Goal: Information Seeking & Learning: Learn about a topic

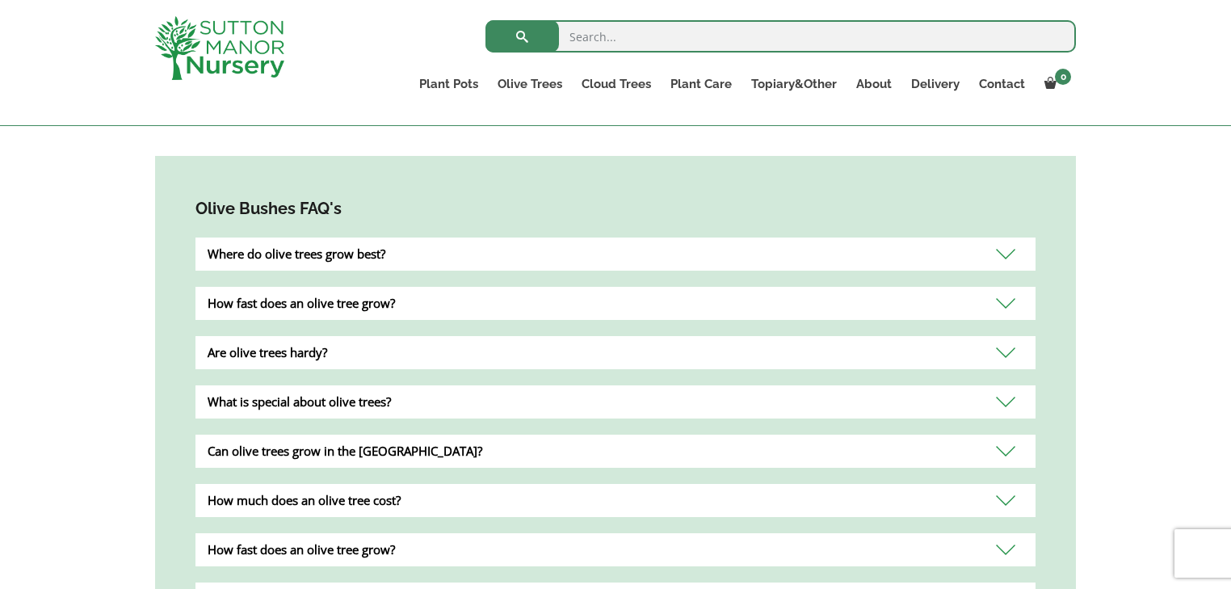
scroll to position [1745, 0]
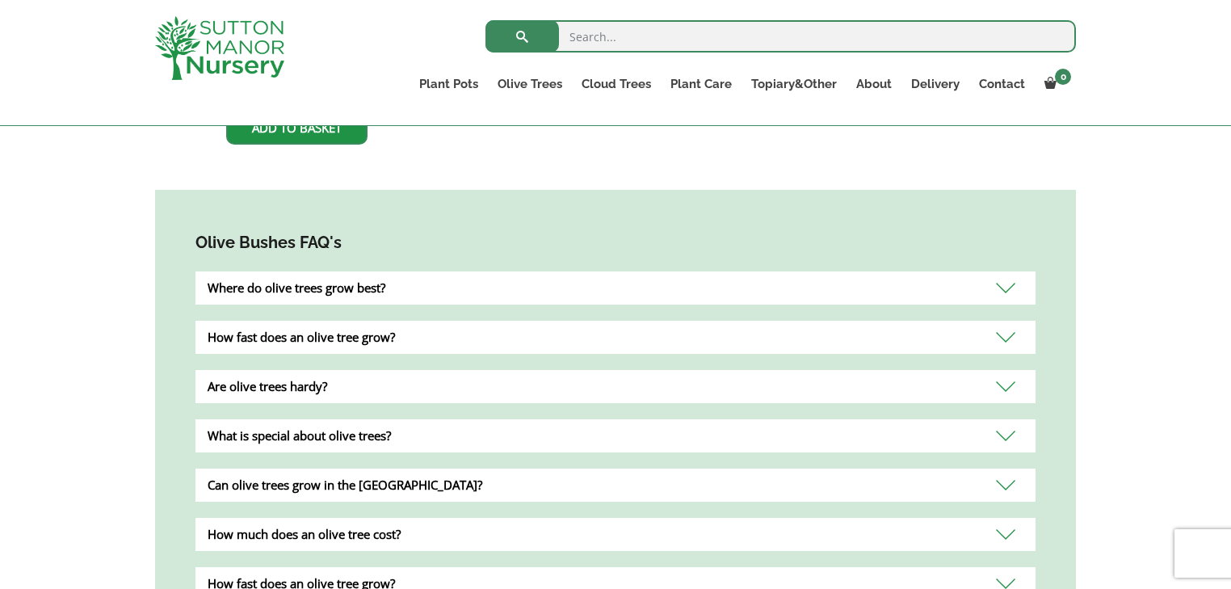
click at [515, 271] on div "Where do olive trees grow best?" at bounding box center [615, 287] width 840 height 33
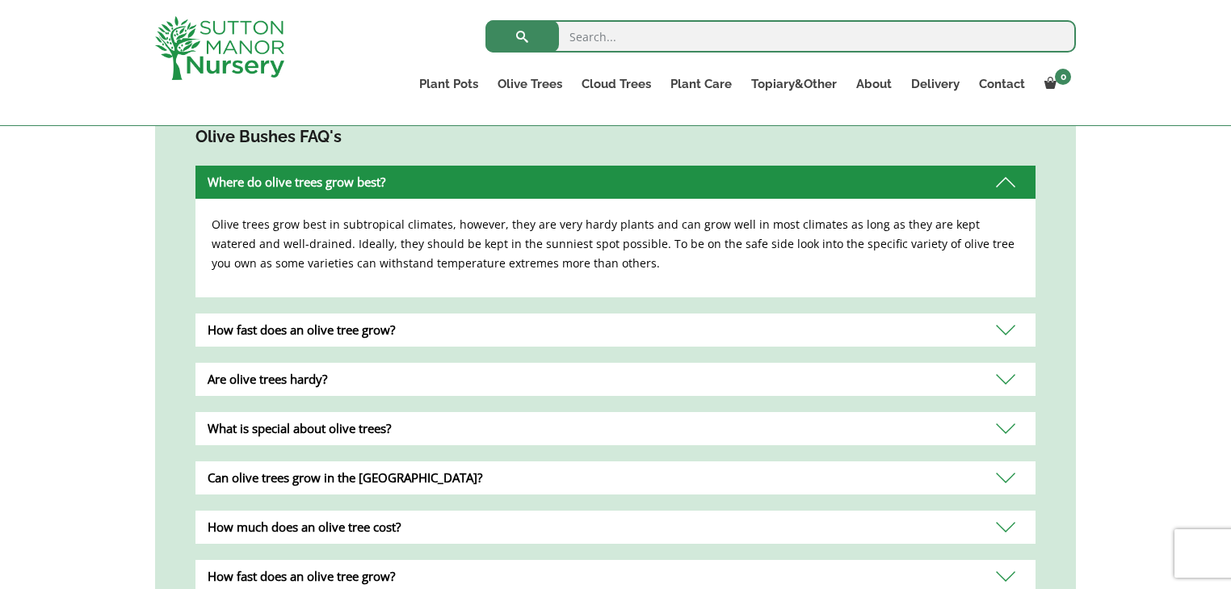
scroll to position [1874, 0]
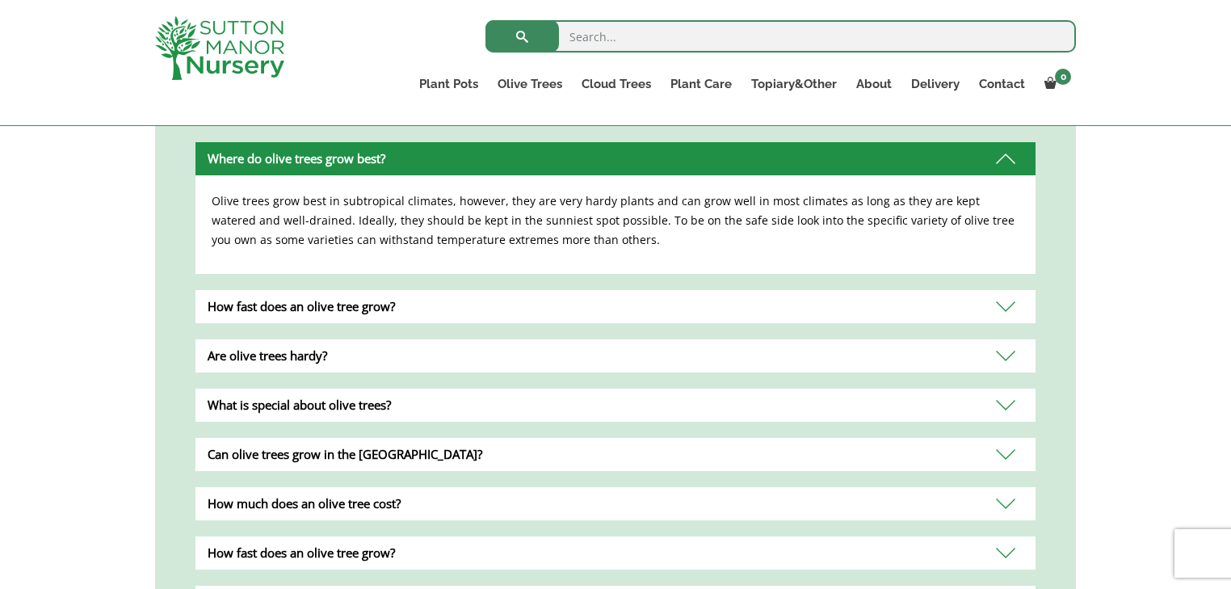
click at [505, 295] on div "How fast does an olive tree grow?" at bounding box center [615, 306] width 840 height 33
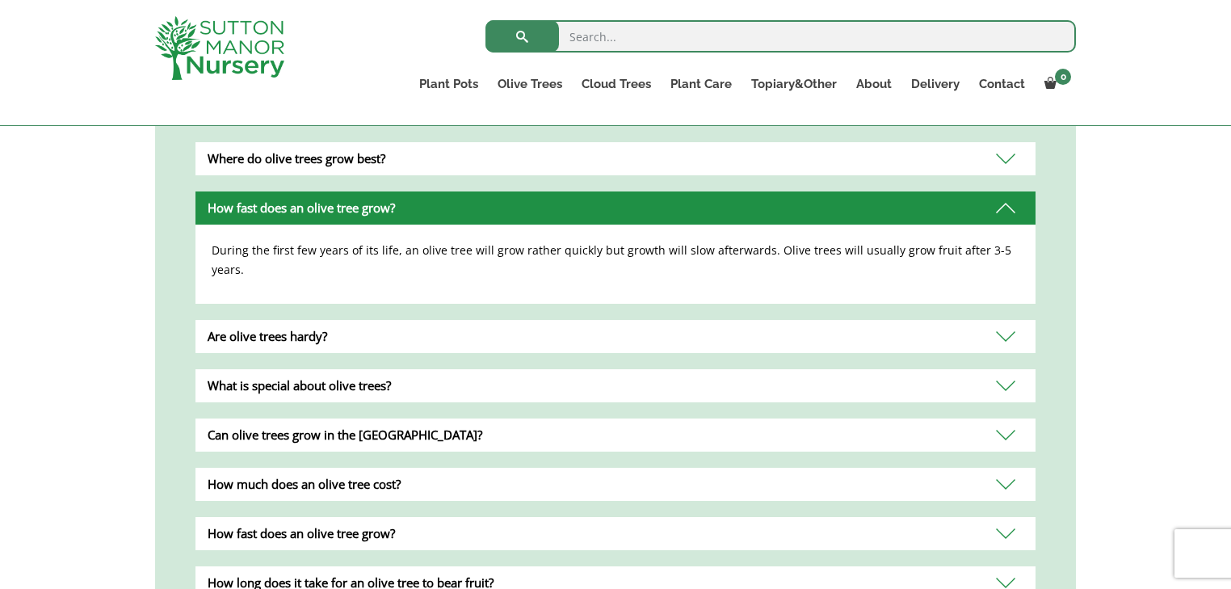
click at [555, 369] on div "What is special about olive trees?" at bounding box center [615, 385] width 840 height 33
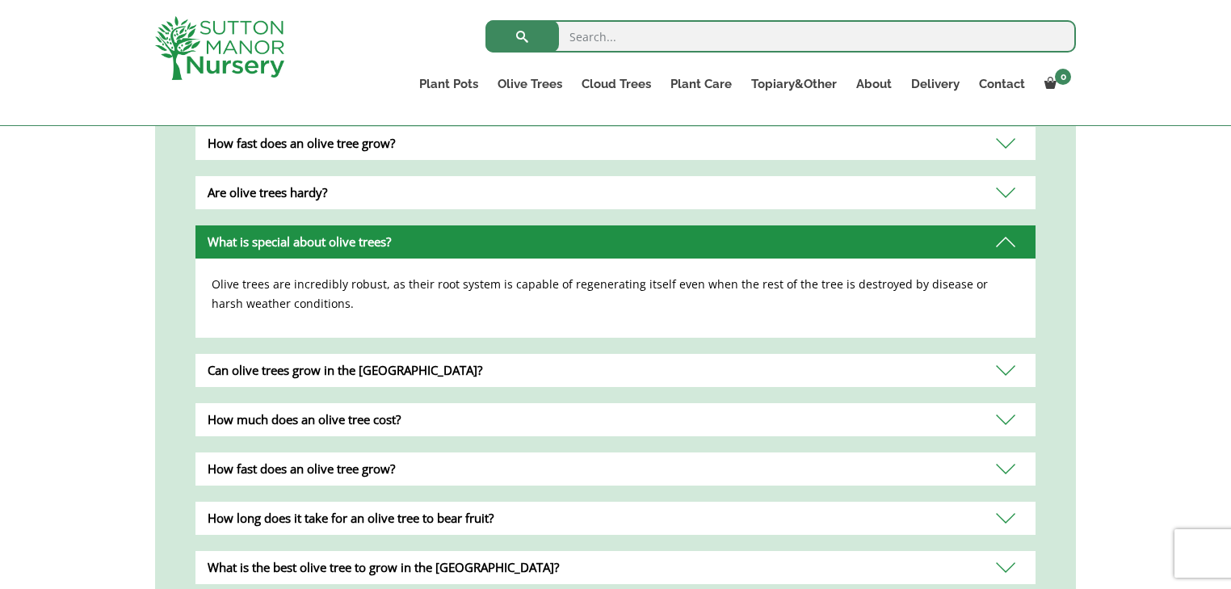
scroll to position [2003, 0]
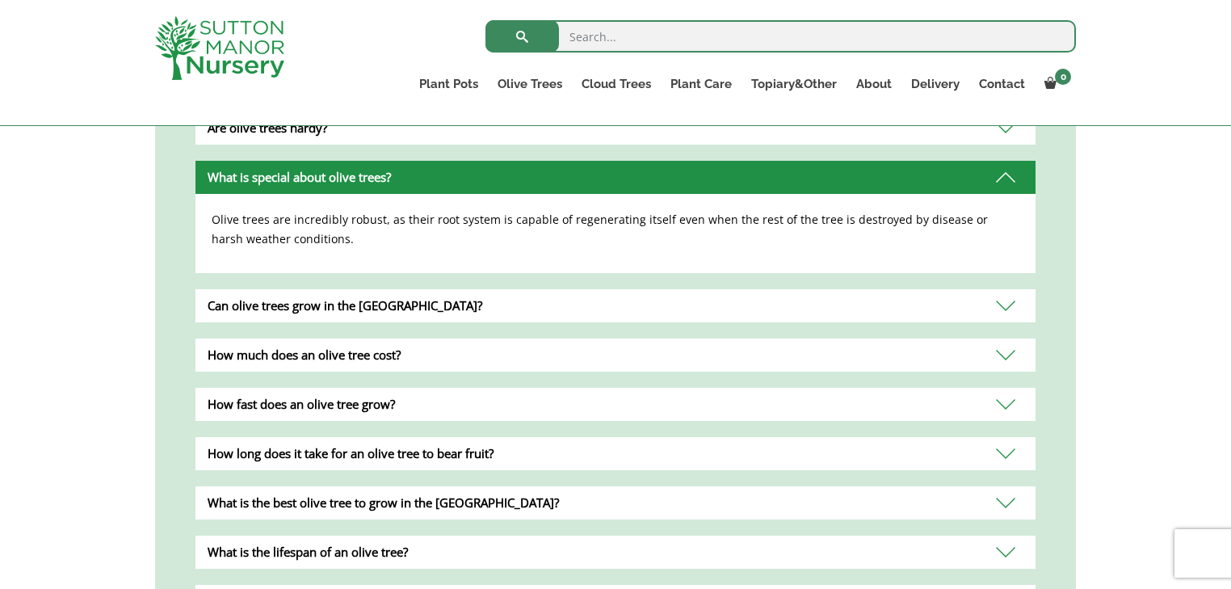
click at [540, 293] on div "Can olive trees grow in the UK?" at bounding box center [615, 305] width 840 height 33
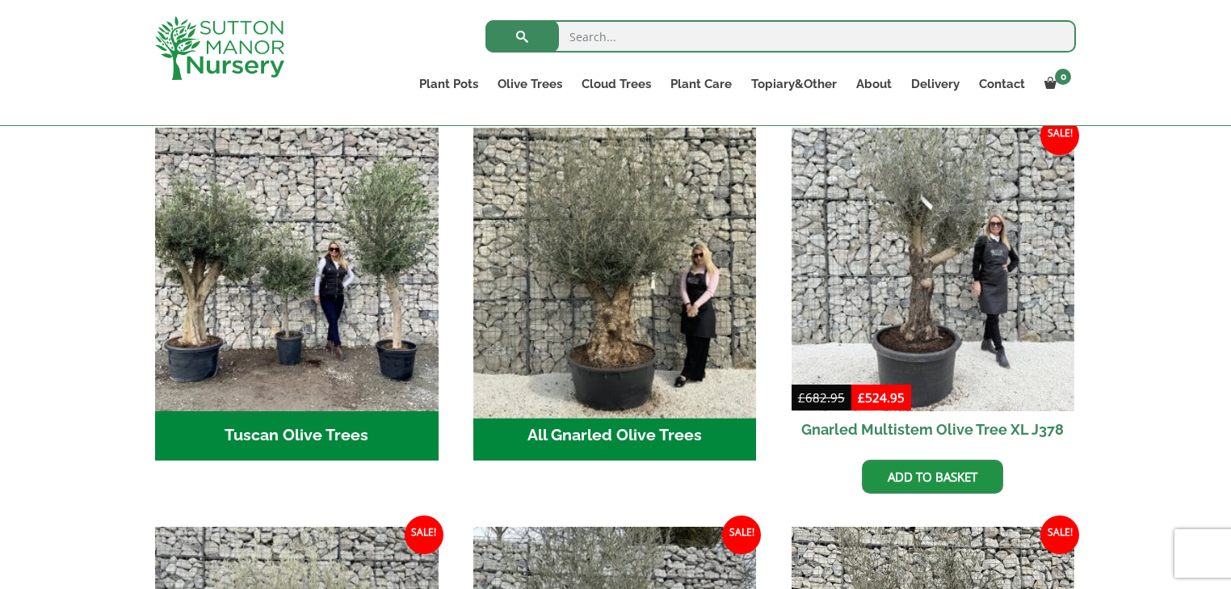
scroll to position [517, 0]
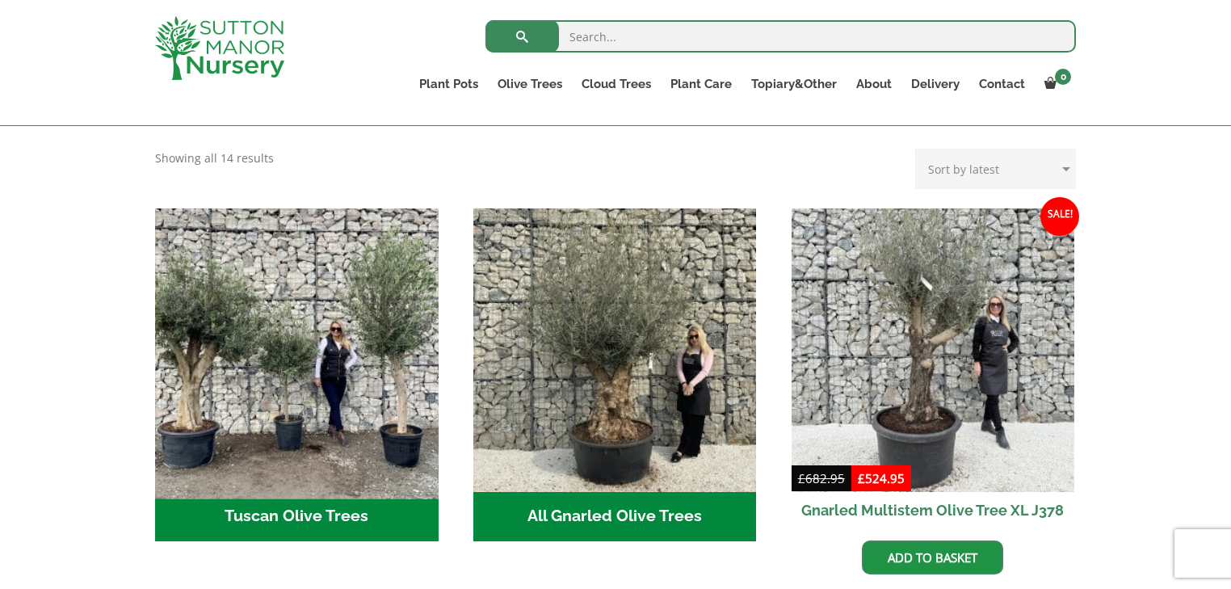
click at [304, 404] on img "Visit product category Tuscan Olive Trees" at bounding box center [296, 349] width 297 height 297
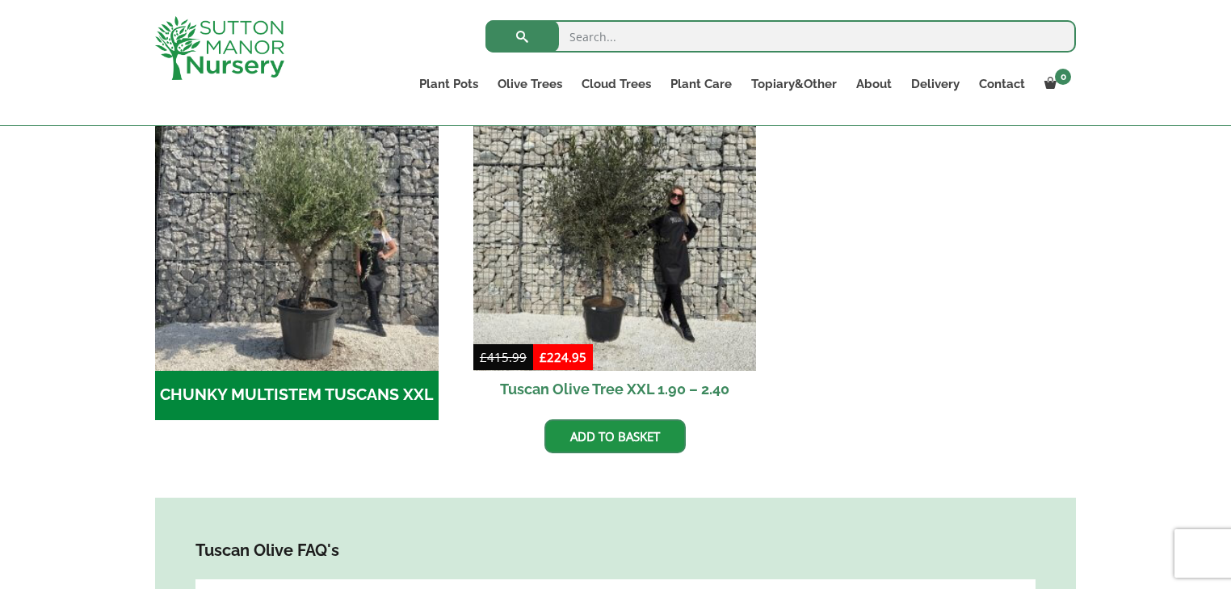
scroll to position [517, 0]
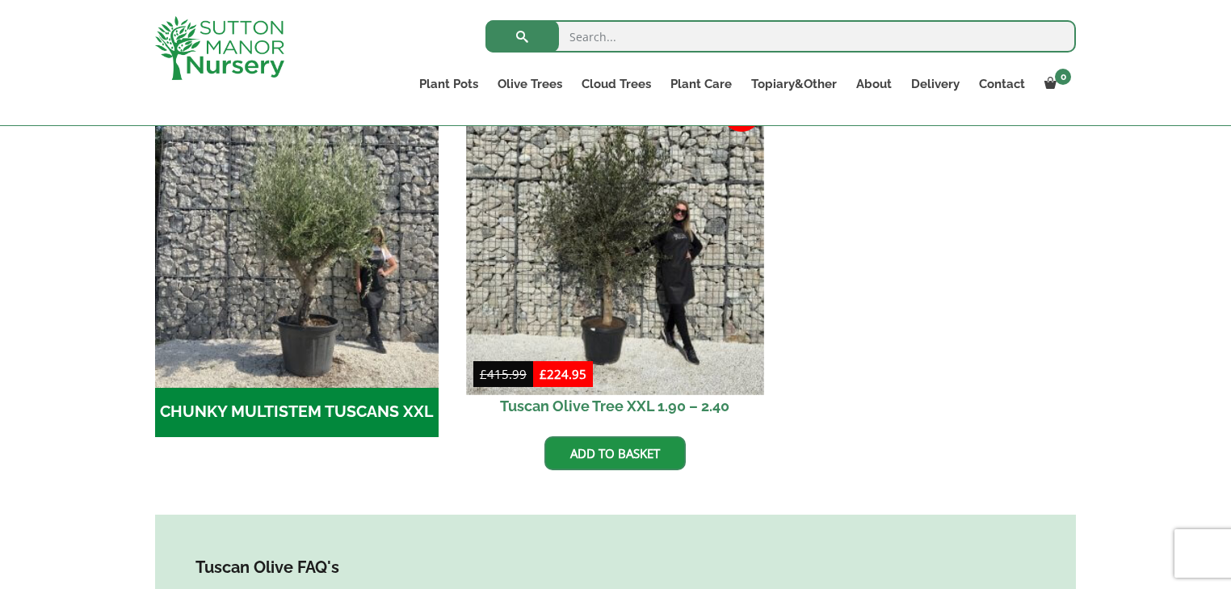
click at [603, 327] on img at bounding box center [614, 245] width 297 height 297
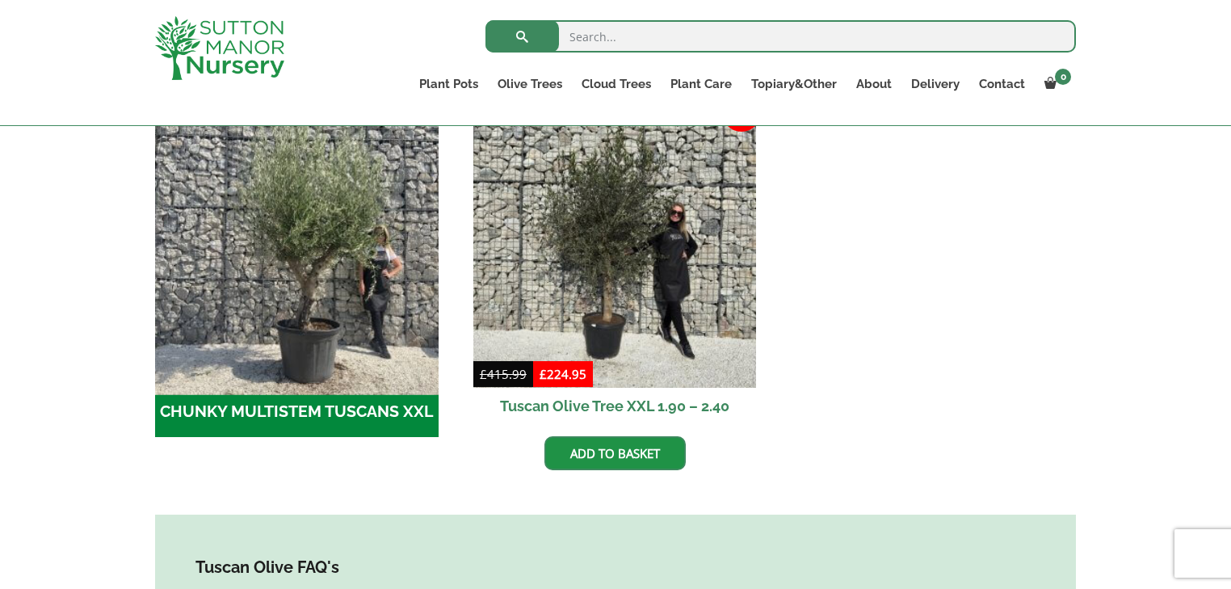
click at [313, 339] on img "Visit product category CHUNKY MULTISTEM TUSCANS XXL" at bounding box center [296, 245] width 297 height 297
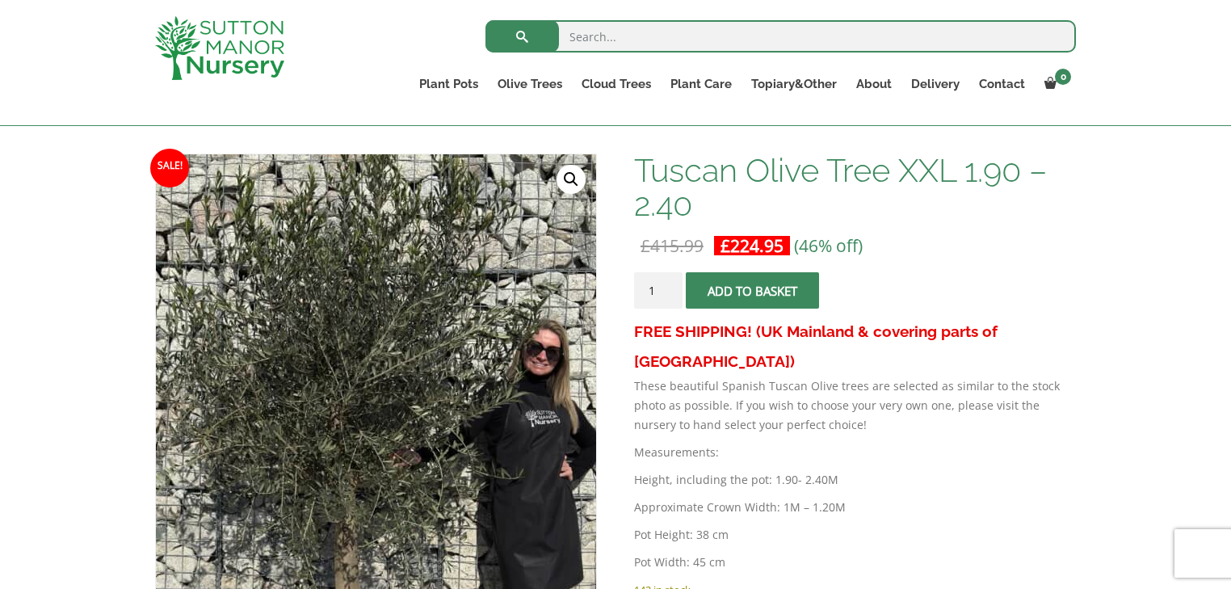
scroll to position [194, 0]
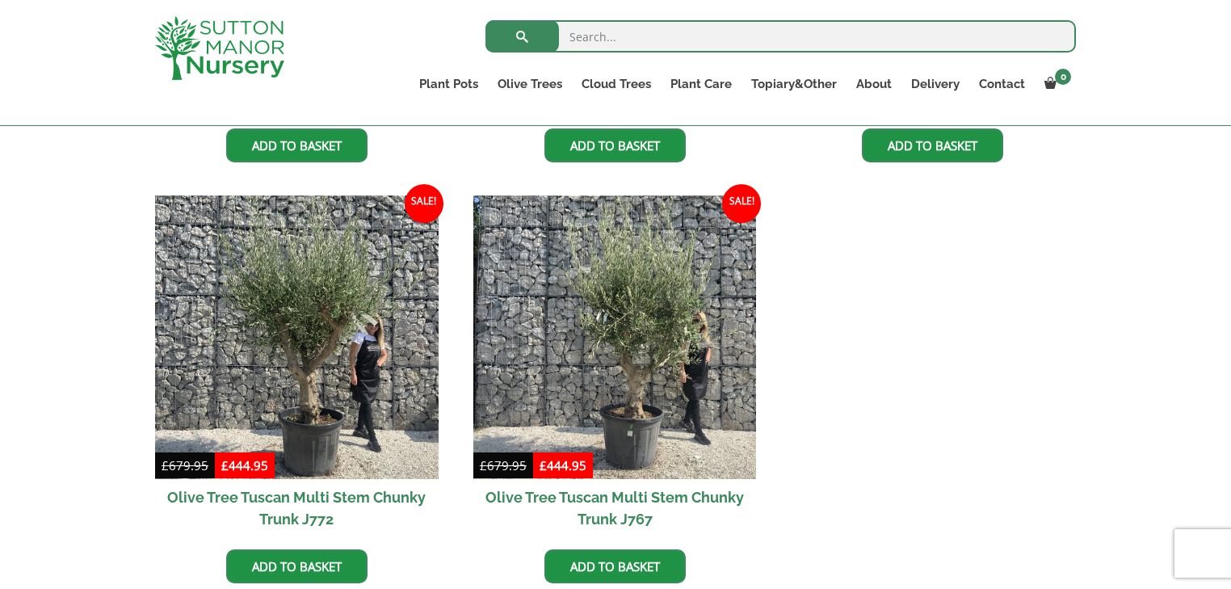
scroll to position [775, 0]
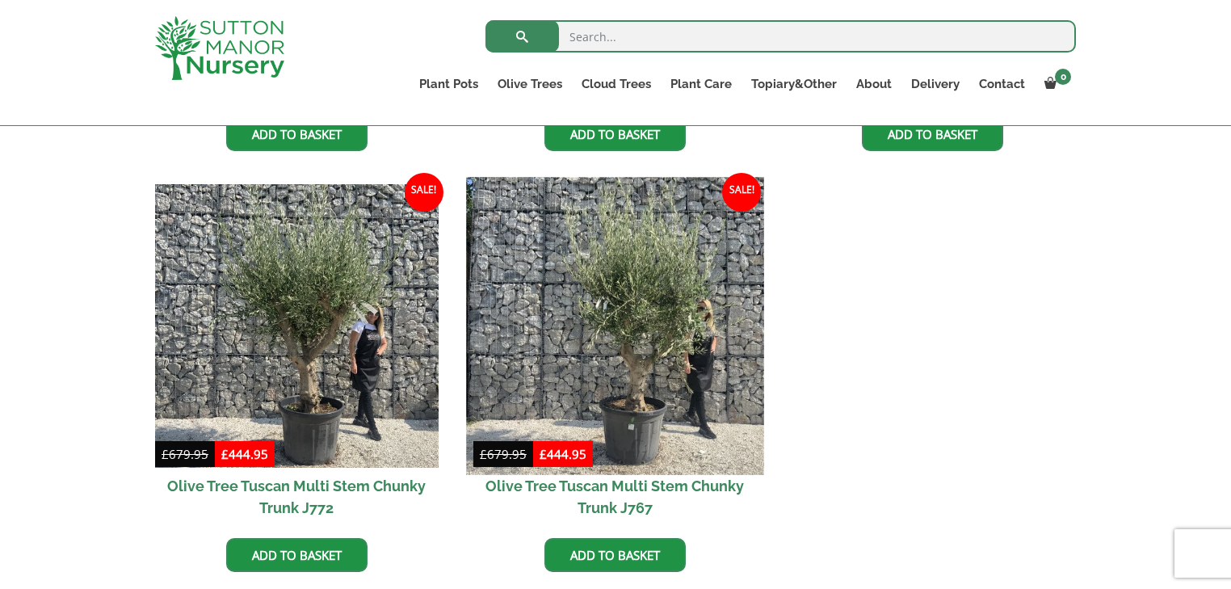
click at [596, 372] on img at bounding box center [614, 326] width 297 height 297
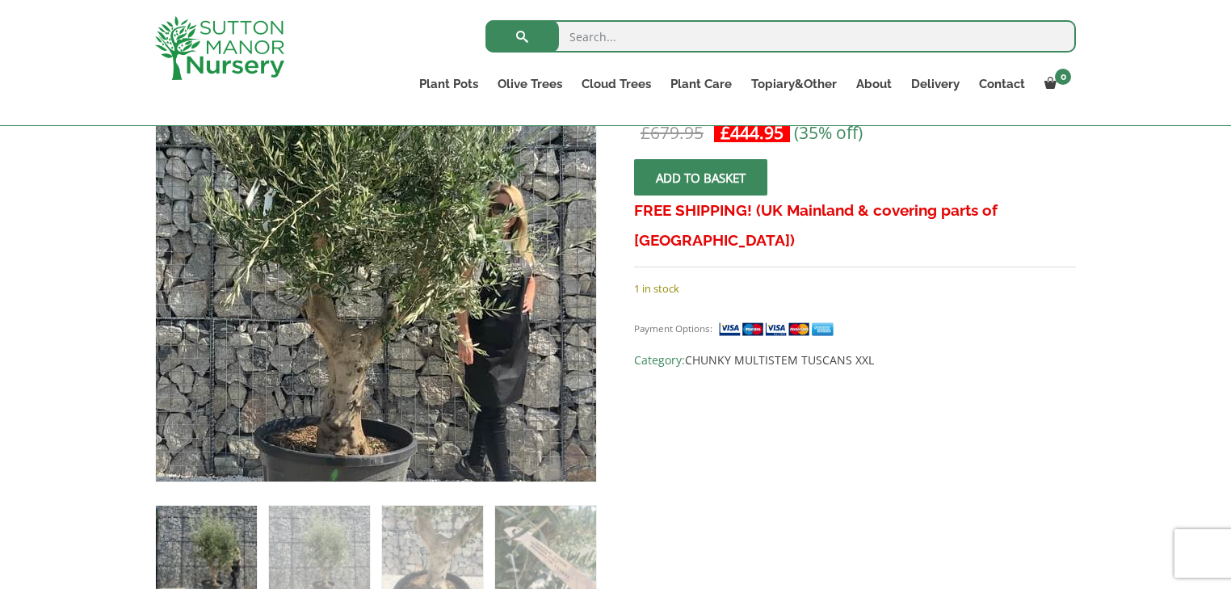
scroll to position [388, 0]
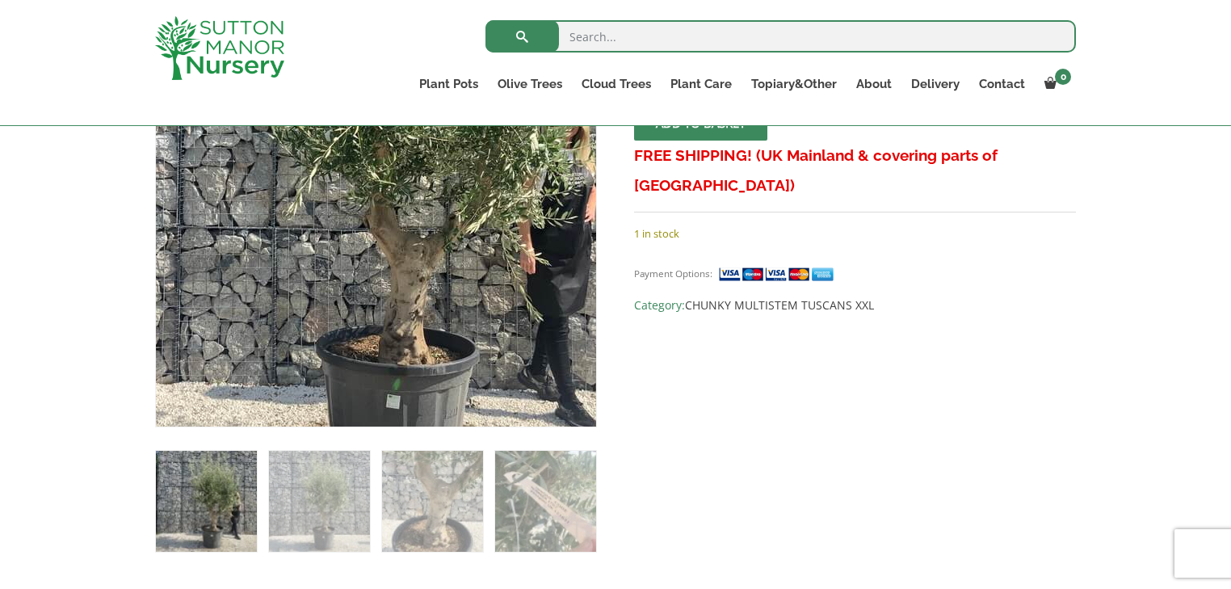
click at [410, 311] on img at bounding box center [355, 159] width 716 height 716
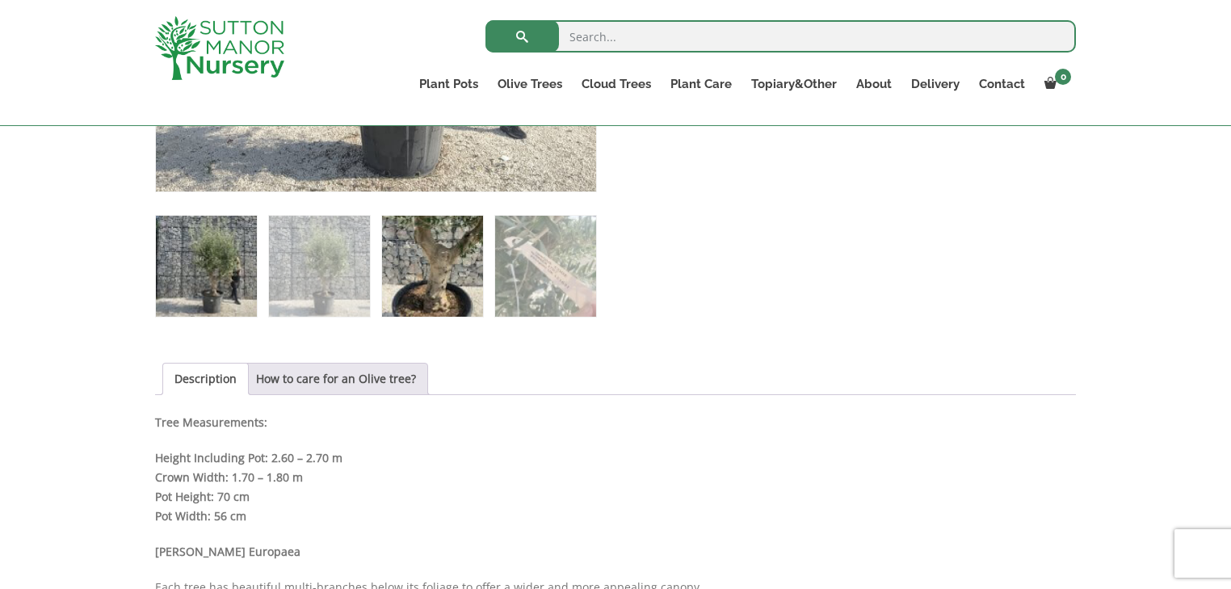
scroll to position [646, 0]
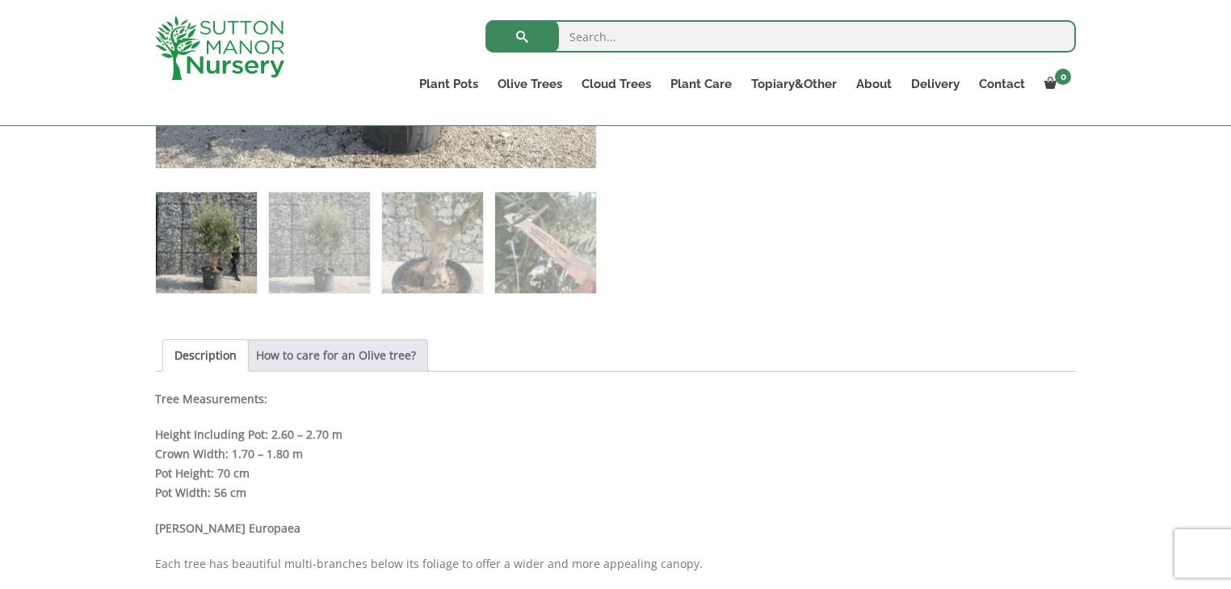
click at [388, 353] on link "How to care for an Olive tree?" at bounding box center [336, 355] width 160 height 31
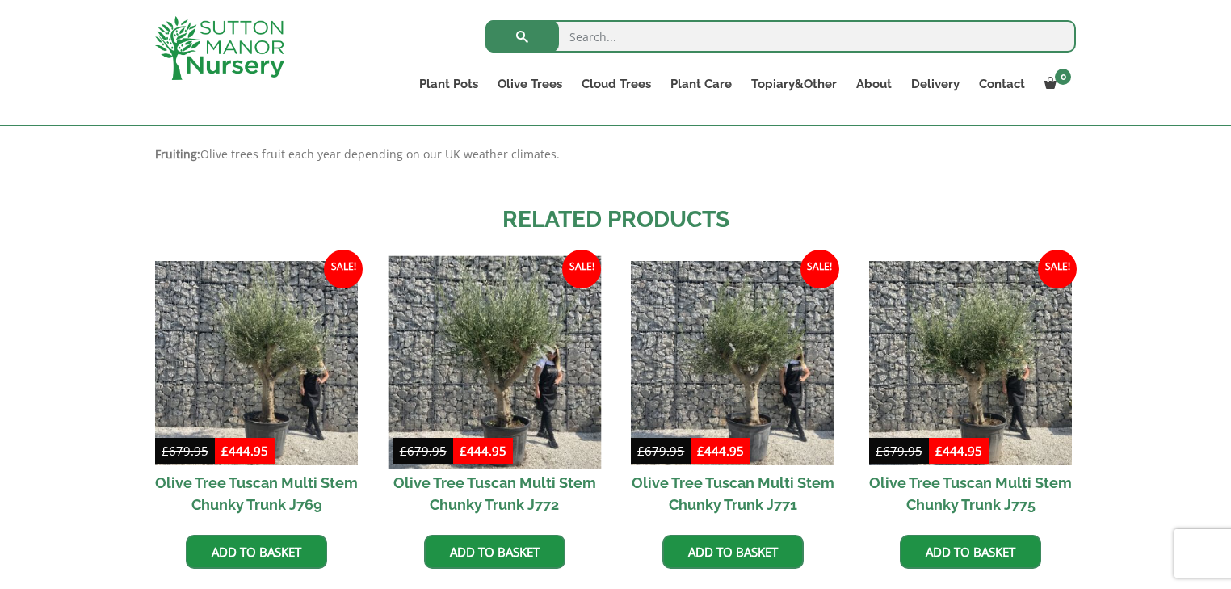
scroll to position [1292, 0]
